Goal: Information Seeking & Learning: Find specific fact

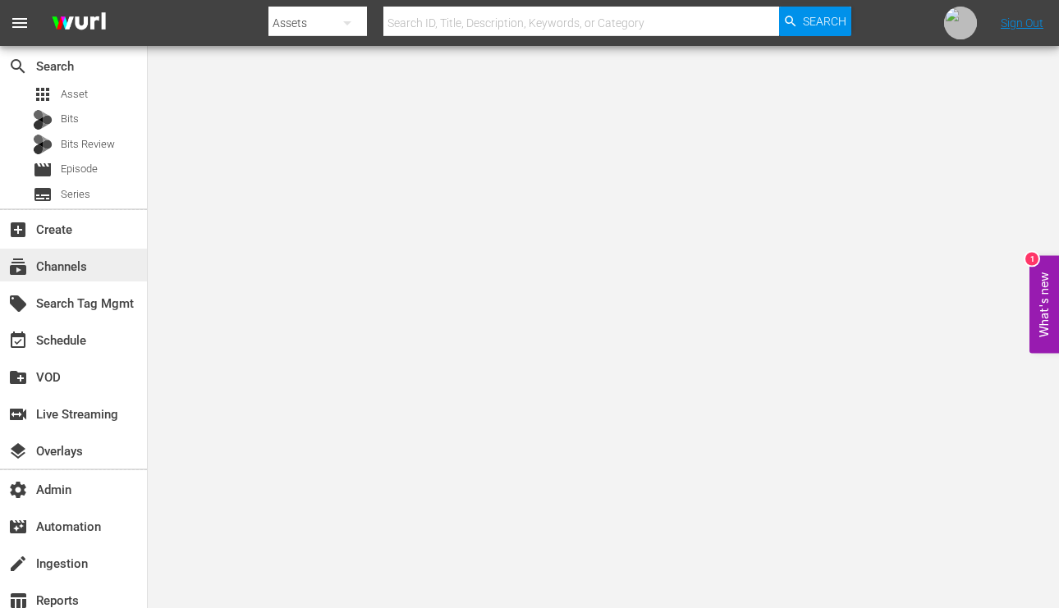
click at [80, 277] on div "subscriptions Channels" at bounding box center [73, 265] width 147 height 33
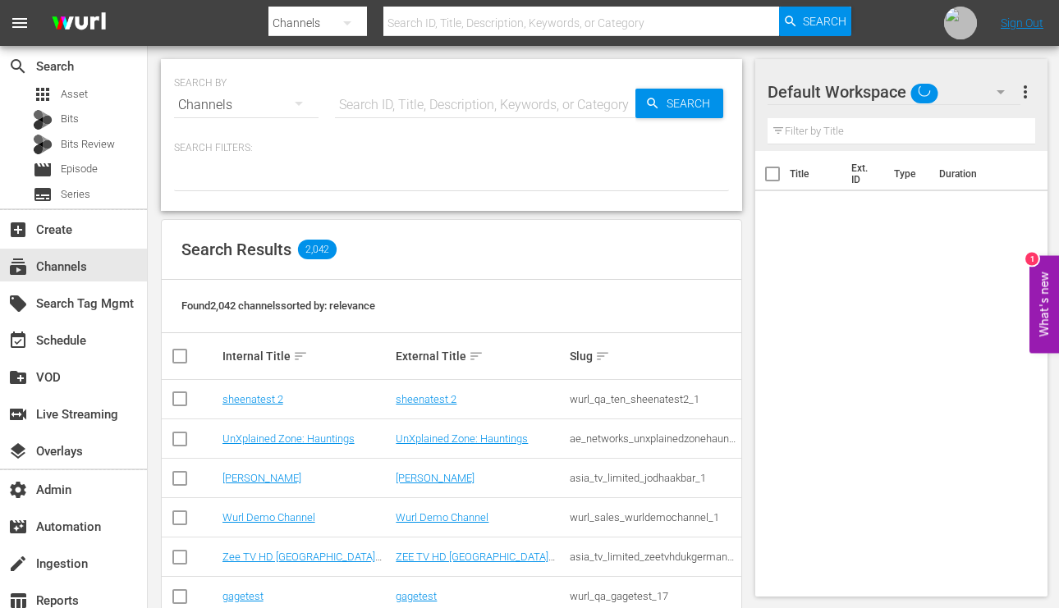
click at [358, 107] on input "text" at bounding box center [485, 104] width 301 height 39
paste input "sysdata_s_p_a_fifa_9"
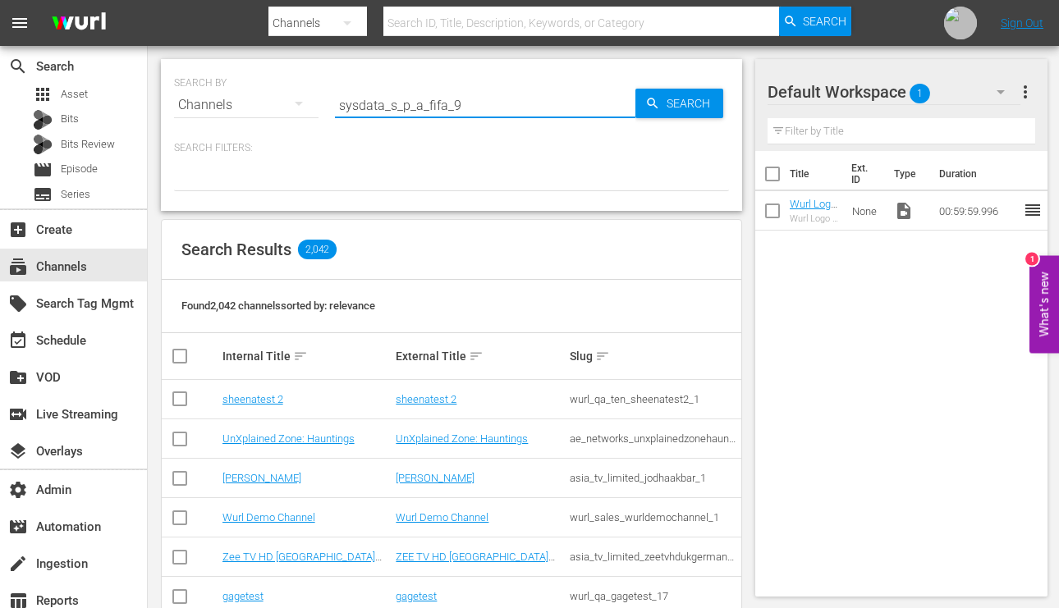
type input "sysdata_s_p_a_fifa_9"
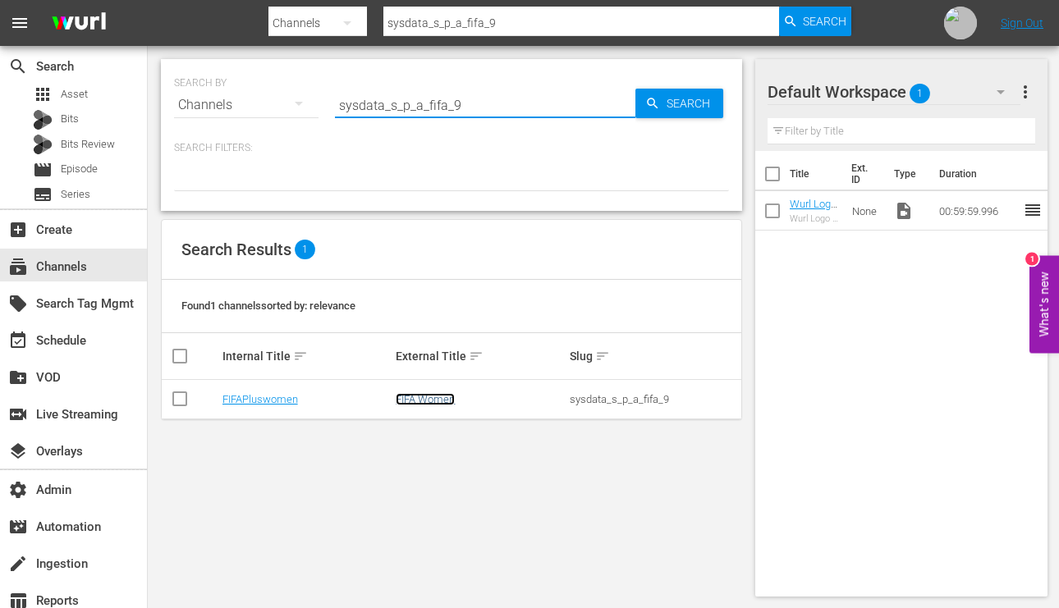
click at [422, 401] on link "FIFA Women" at bounding box center [425, 399] width 59 height 12
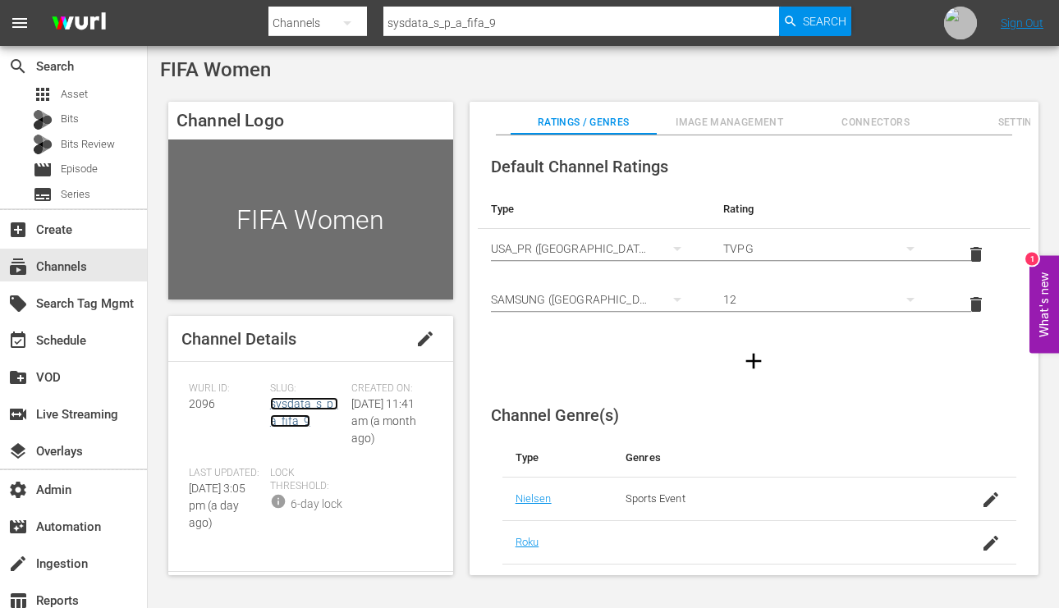
click at [310, 401] on link "sysdata_s_p_a_fifa_9" at bounding box center [304, 412] width 68 height 30
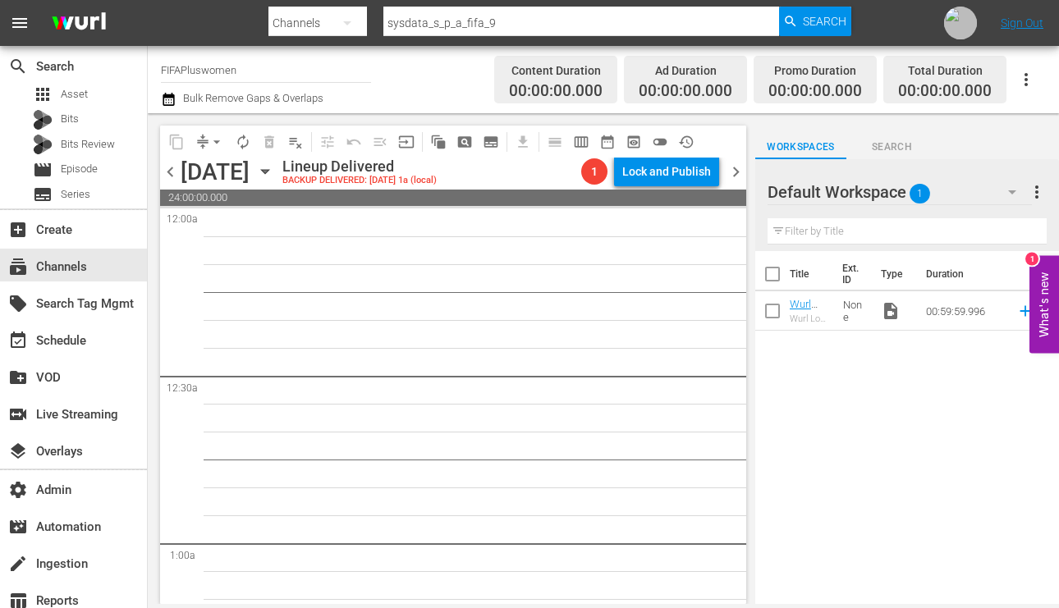
click at [274, 177] on icon "button" at bounding box center [265, 172] width 18 height 18
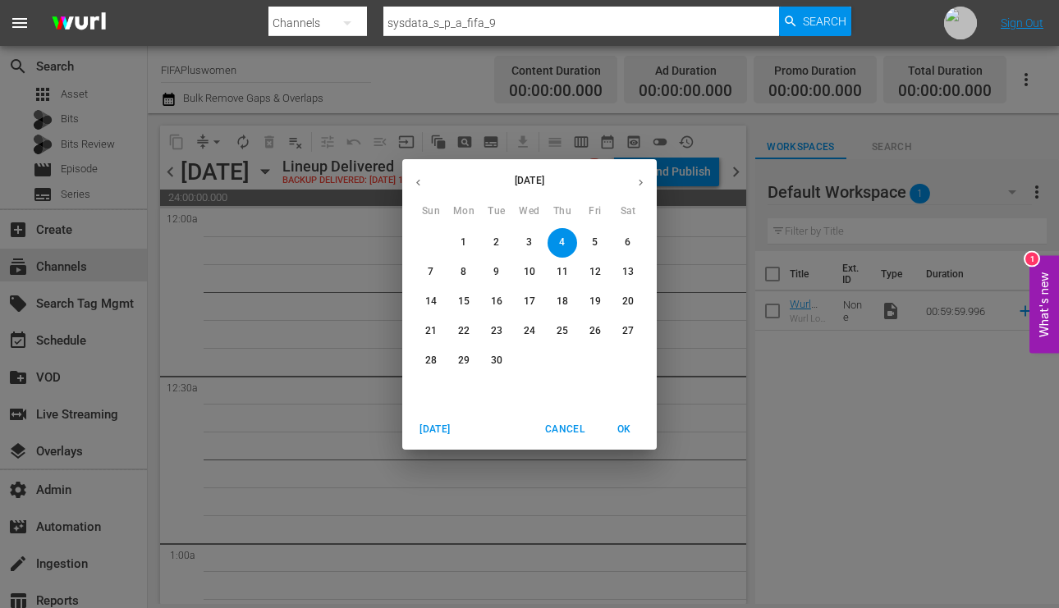
click at [356, 246] on div "[DATE] Sun Mon Tue Wed Thu Fri Sat 31 1 2 3 4 5 6 7 8 9 10 11 12 13 14 15 16 17…" at bounding box center [529, 304] width 1059 height 608
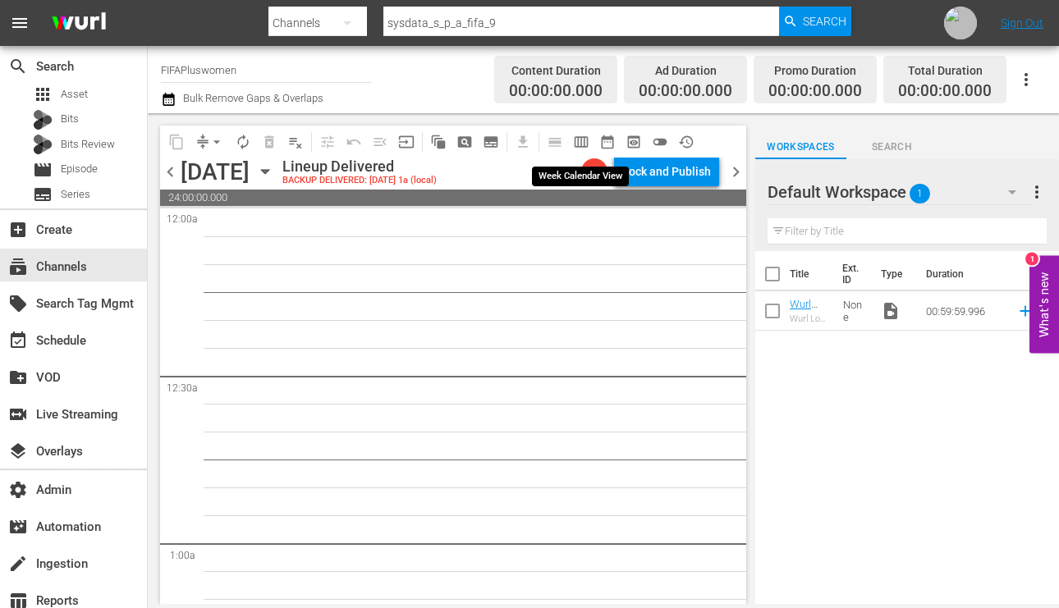
click at [580, 139] on span "calendar_view_week_outlined" at bounding box center [581, 142] width 16 height 16
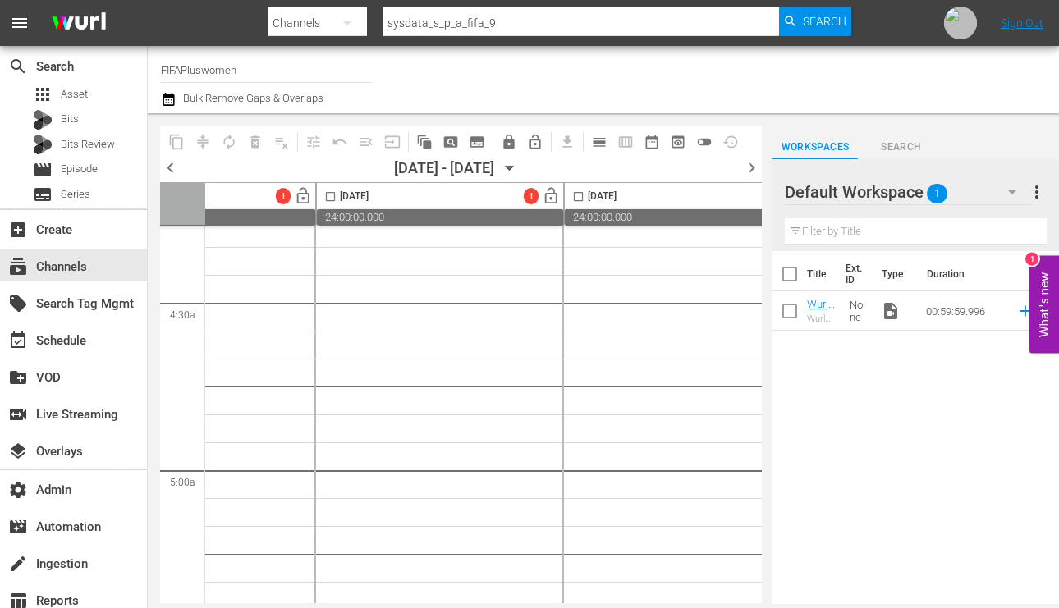
scroll to position [1434, 0]
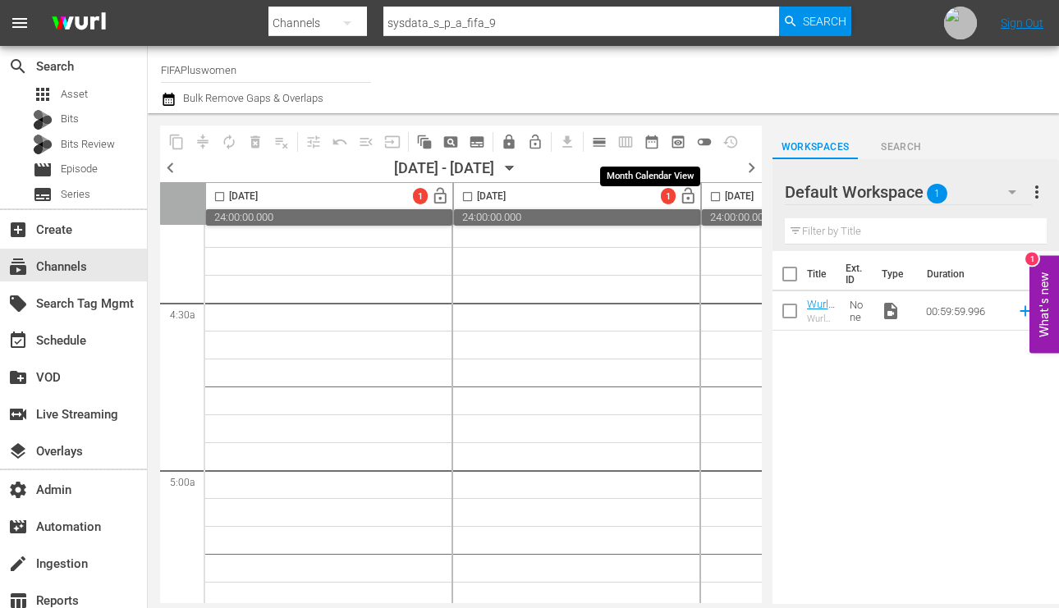
click at [650, 143] on span "date_range_outlined" at bounding box center [652, 142] width 16 height 16
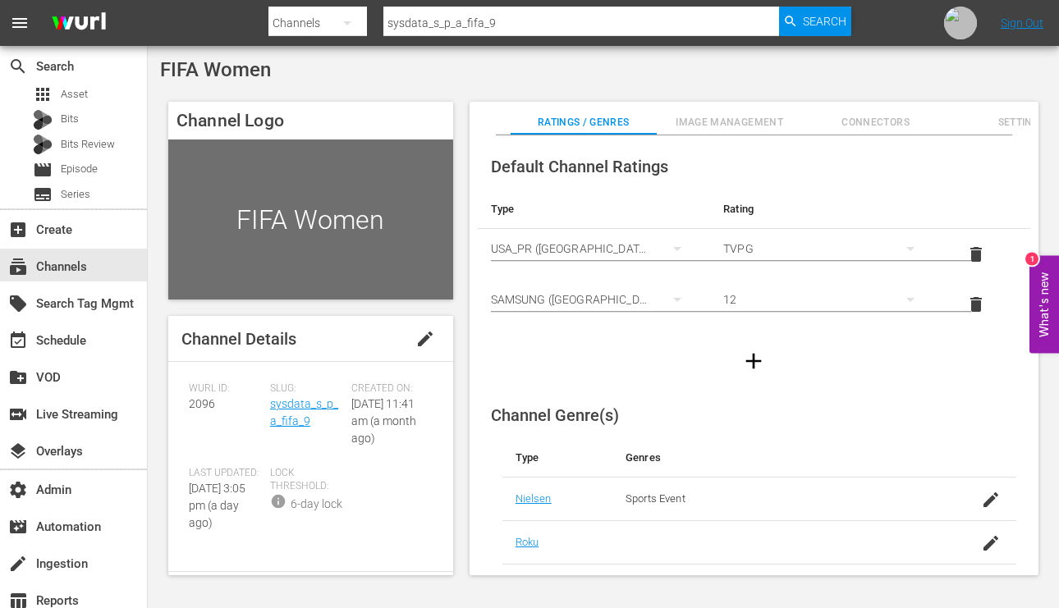
click at [245, 66] on span "FIFA Women" at bounding box center [215, 69] width 111 height 23
click at [244, 66] on span "FIFA Women" at bounding box center [215, 69] width 111 height 23
copy div "FIFA Women"
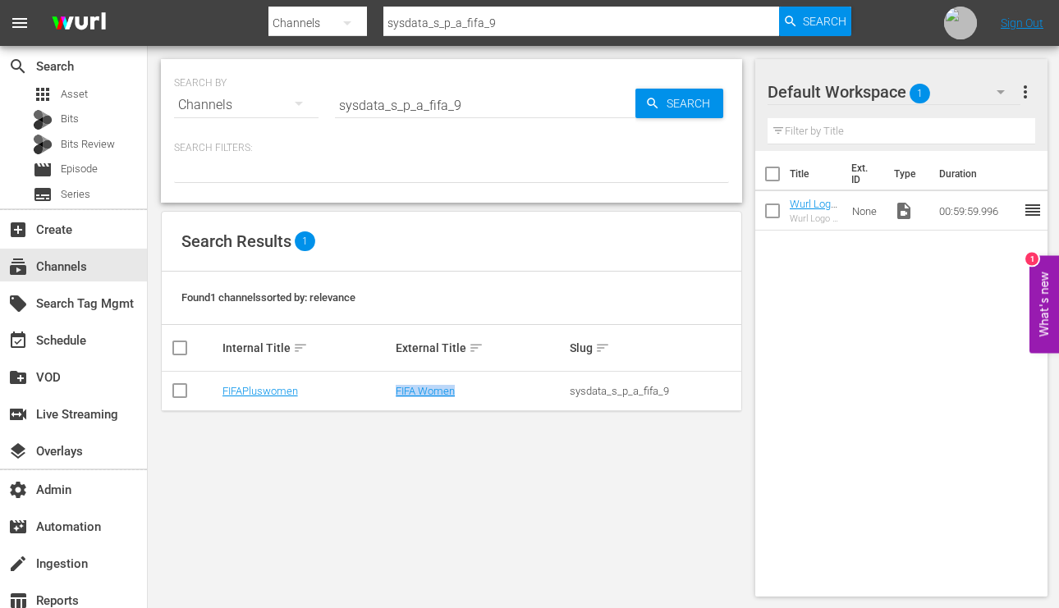
drag, startPoint x: 467, startPoint y: 397, endPoint x: 368, endPoint y: 397, distance: 99.4
click at [368, 397] on tr "FIFAPluswomen FIFA Women sysdata_s_p_a_fifa_9" at bounding box center [452, 391] width 580 height 39
copy tr "FIFA Women"
click at [320, 401] on td "FIFAPluswomen" at bounding box center [307, 391] width 174 height 39
drag, startPoint x: 303, startPoint y: 395, endPoint x: 220, endPoint y: 394, distance: 82.9
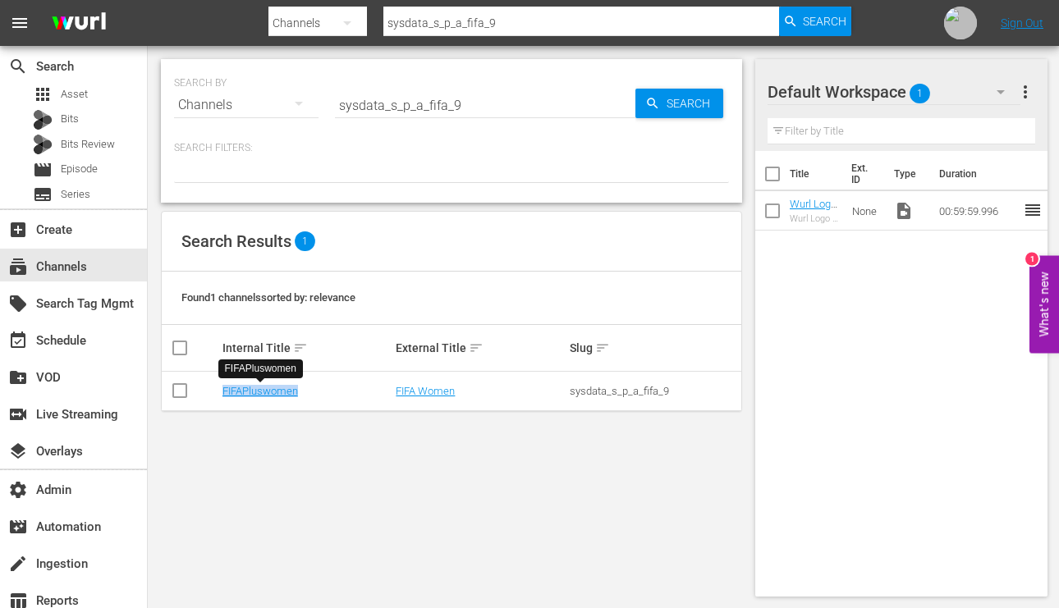
click at [220, 394] on td "FIFAPluswomen" at bounding box center [307, 391] width 174 height 39
copy link "FIFAPluswomen"
click at [522, 307] on div "Found 1 channels sorted by: relevance" at bounding box center [452, 298] width 580 height 53
click at [640, 397] on div "sysdata_s_p_a_fifa_9" at bounding box center [654, 391] width 169 height 12
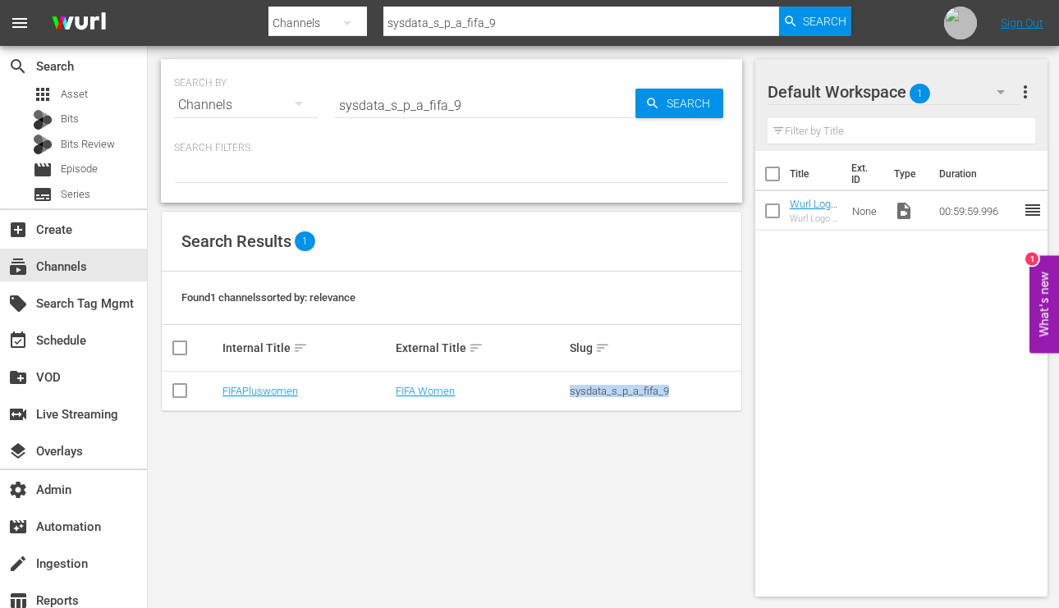
click at [640, 397] on div "sysdata_s_p_a_fifa_9" at bounding box center [654, 391] width 169 height 12
copy div "sysdata_s_p_a_fifa_9"
